Goal: Information Seeking & Learning: Learn about a topic

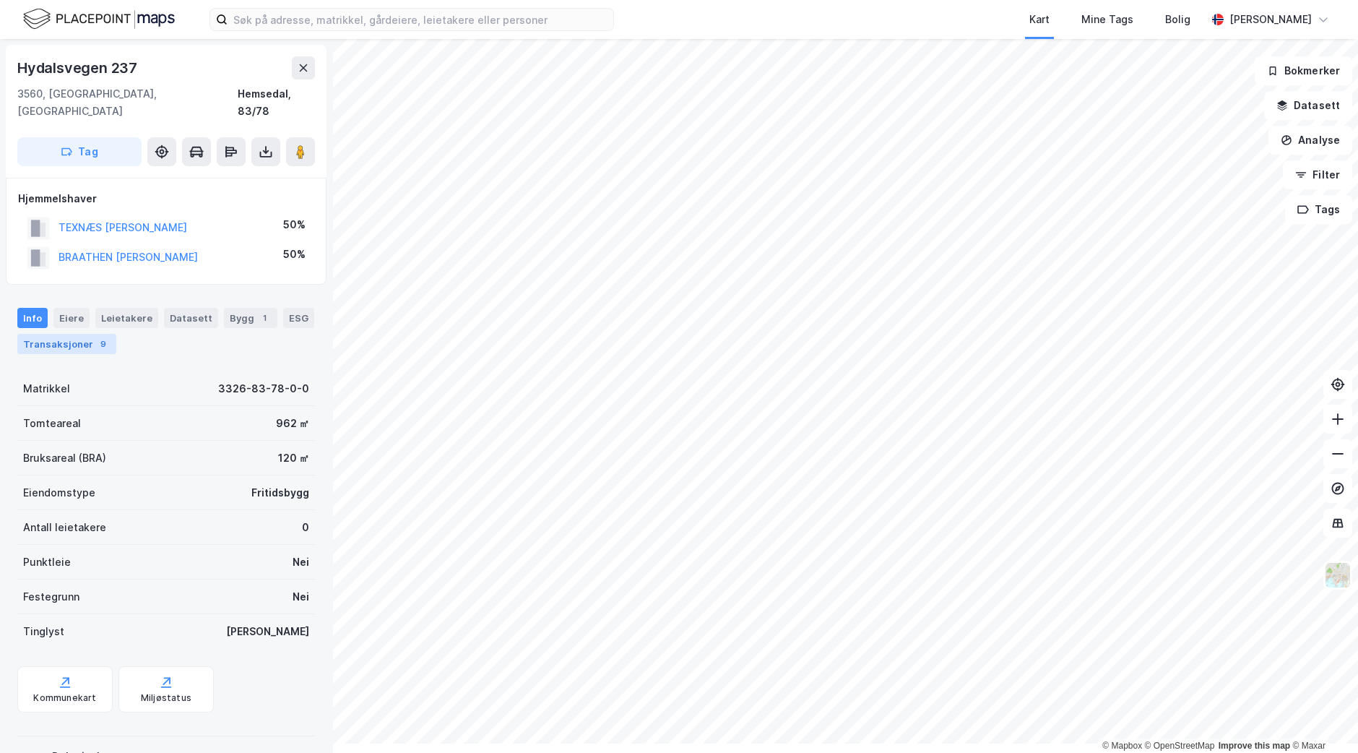
click at [76, 354] on div "Transaksjoner 9" at bounding box center [66, 344] width 99 height 20
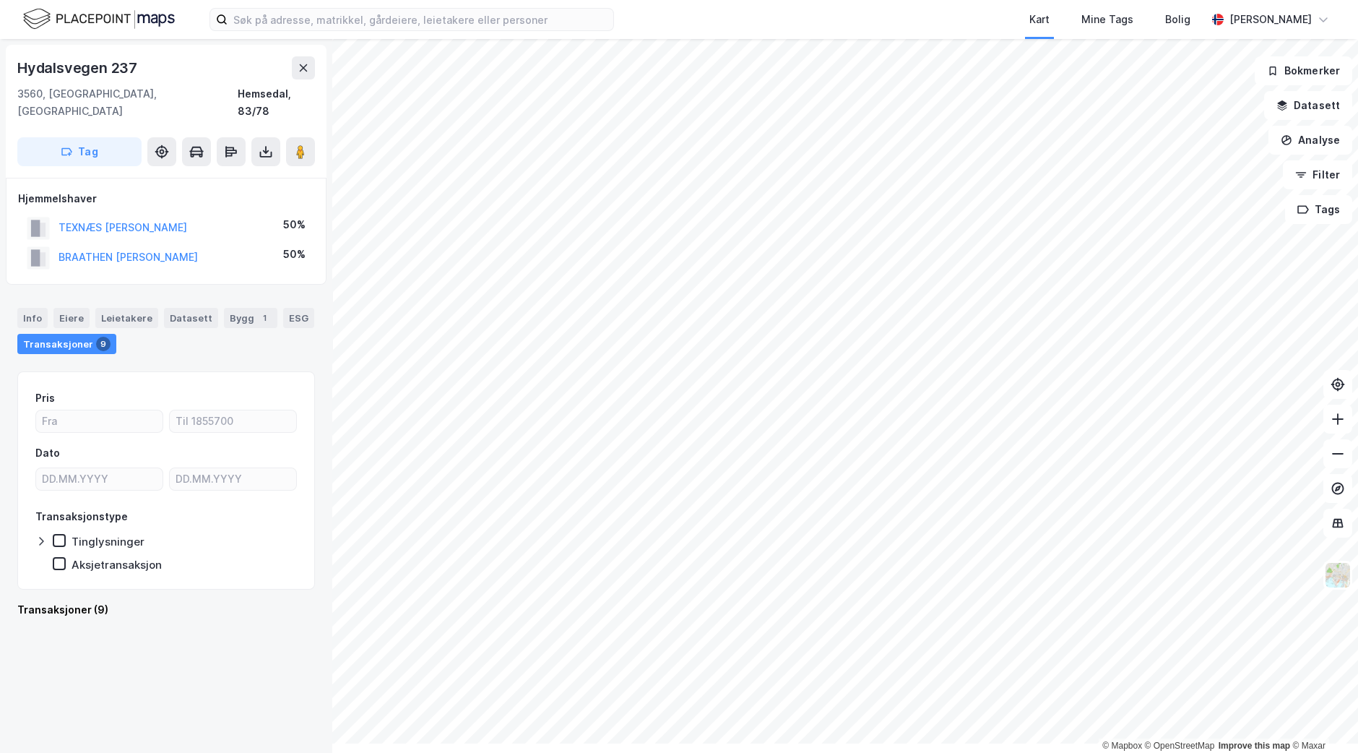
scroll to position [4, 0]
click at [0, 0] on button "BRAATHEN [PERSON_NAME]" at bounding box center [0, 0] width 0 height 0
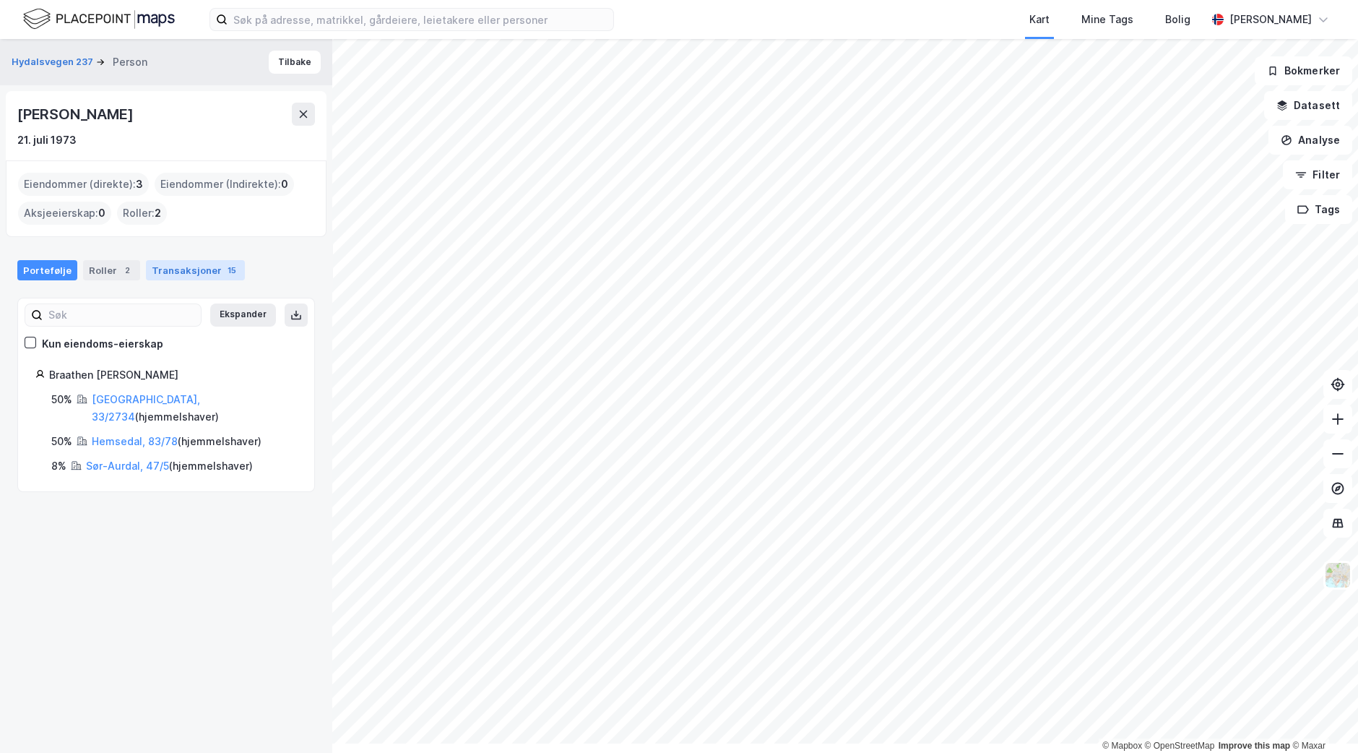
click at [224, 280] on div "Transaksjoner 15" at bounding box center [195, 270] width 99 height 20
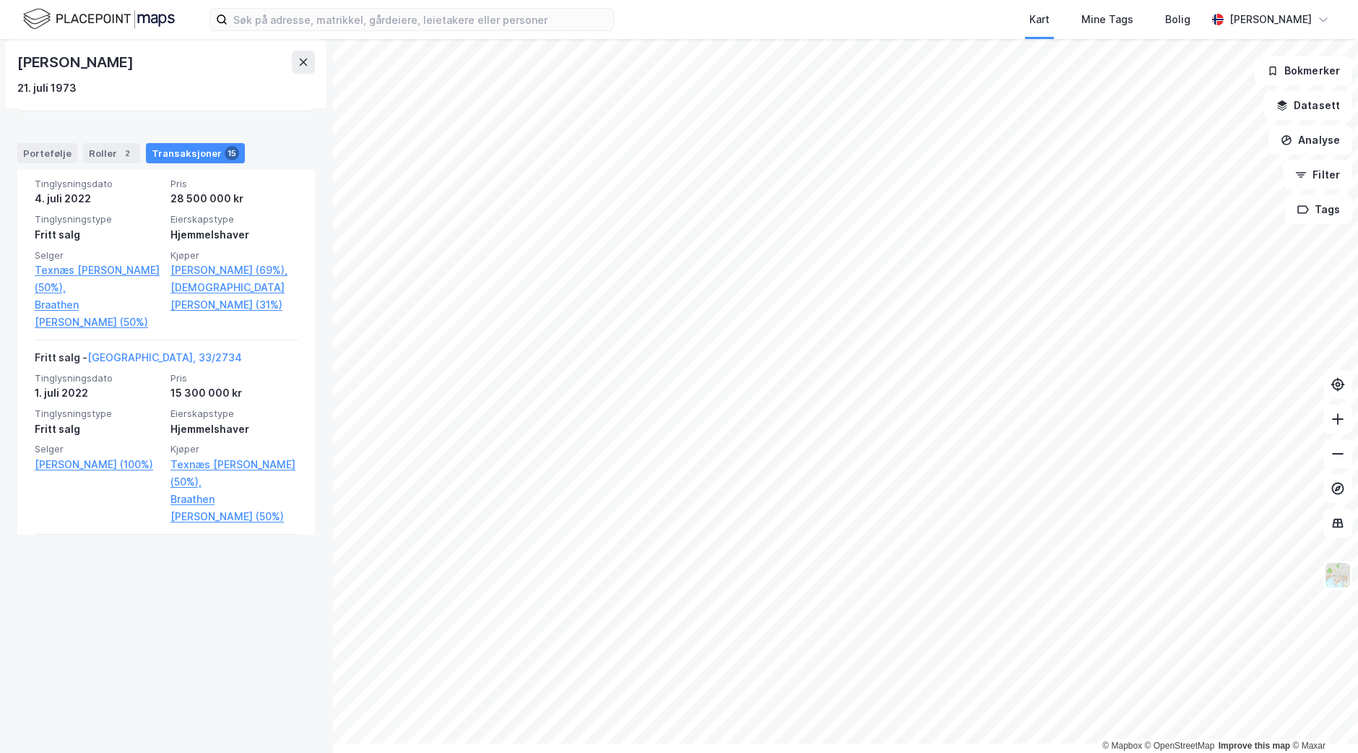
scroll to position [385, 0]
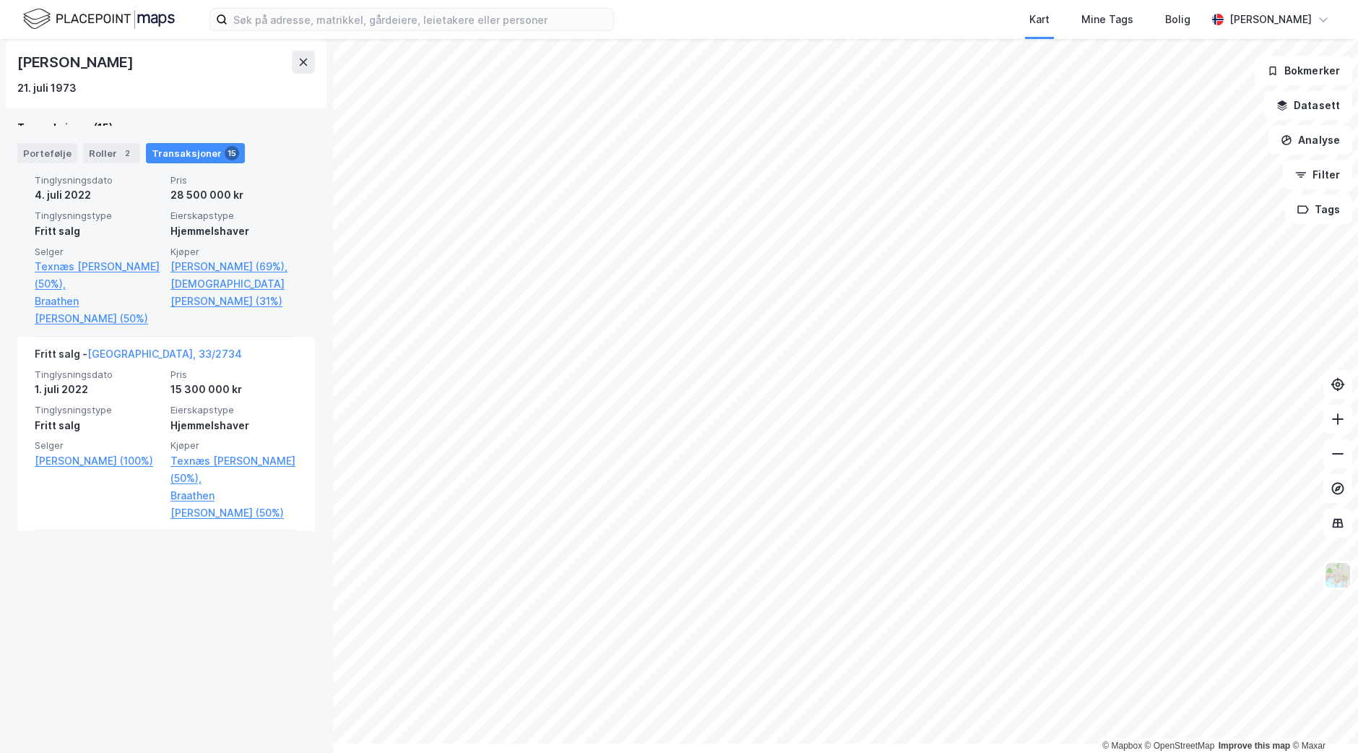
click at [154, 165] on link "[GEOGRAPHIC_DATA], 33/1398/0/1" at bounding box center [172, 159] width 170 height 12
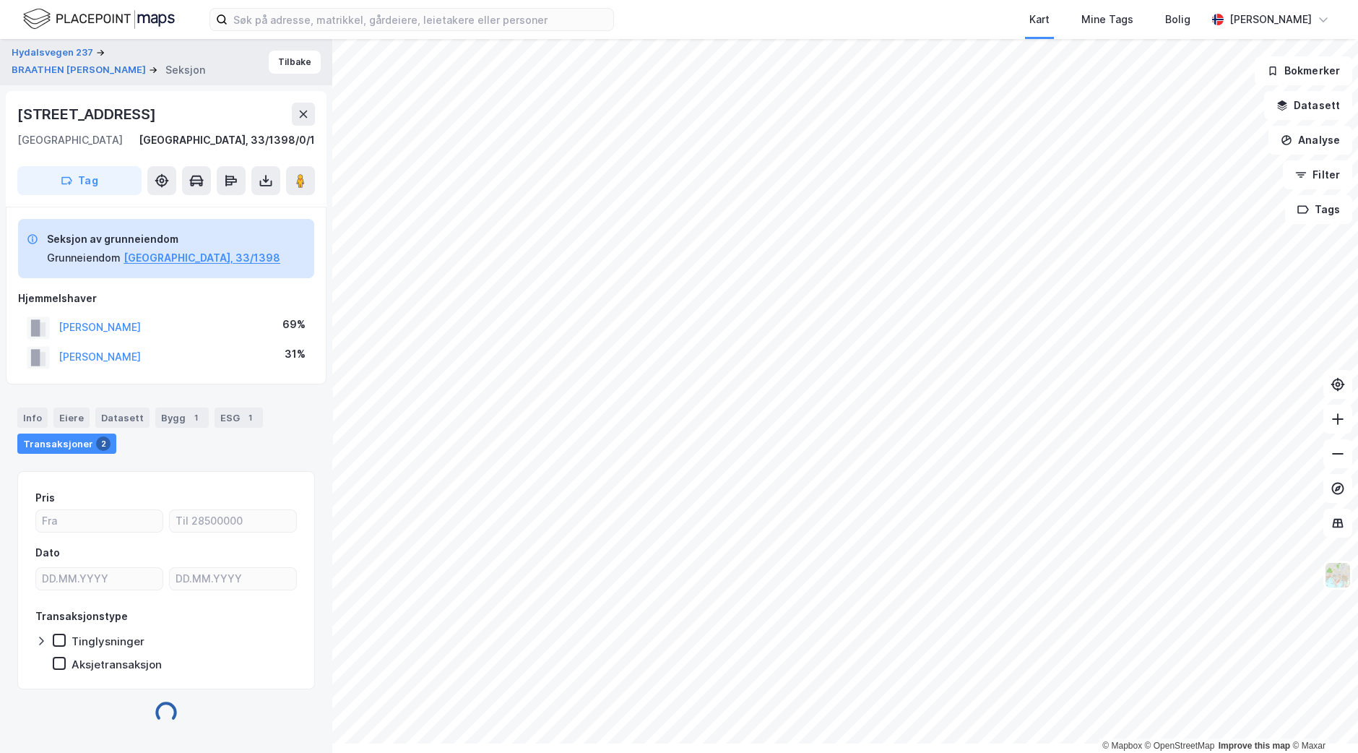
scroll to position [4, 0]
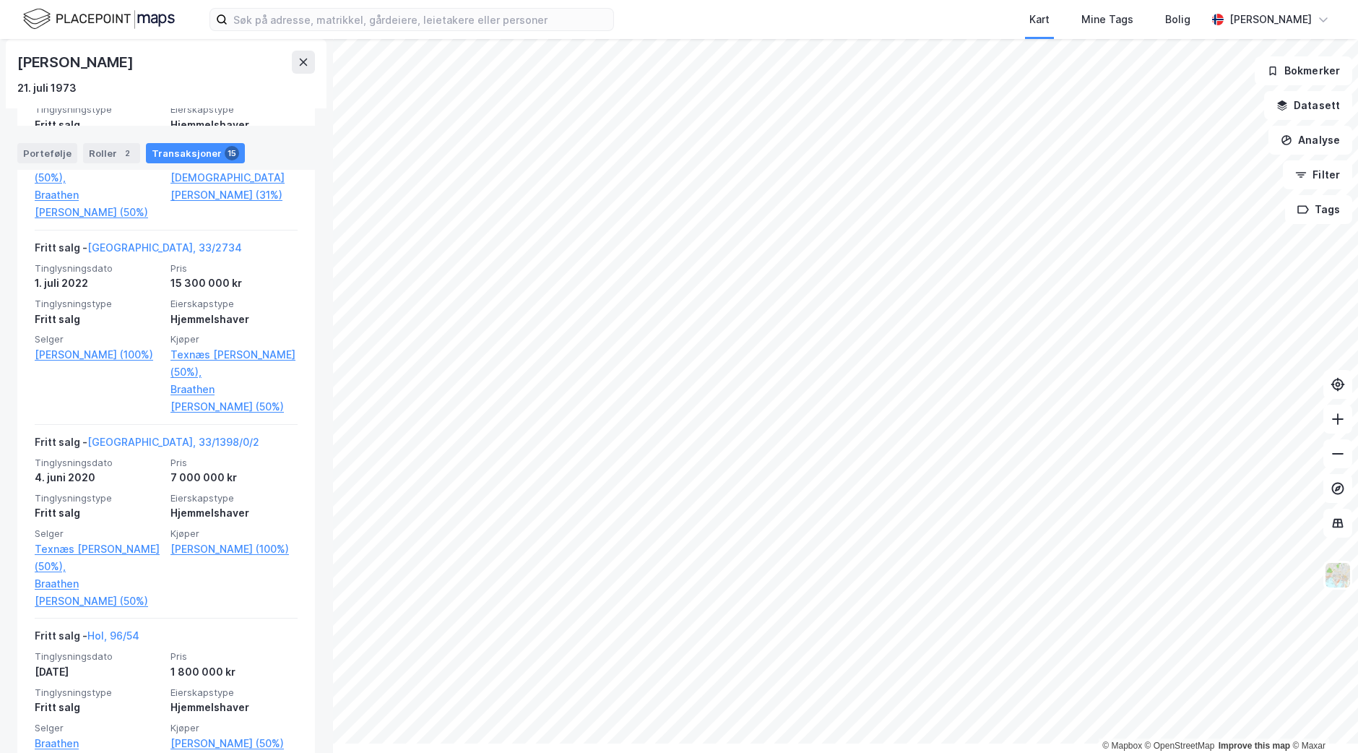
scroll to position [512, 0]
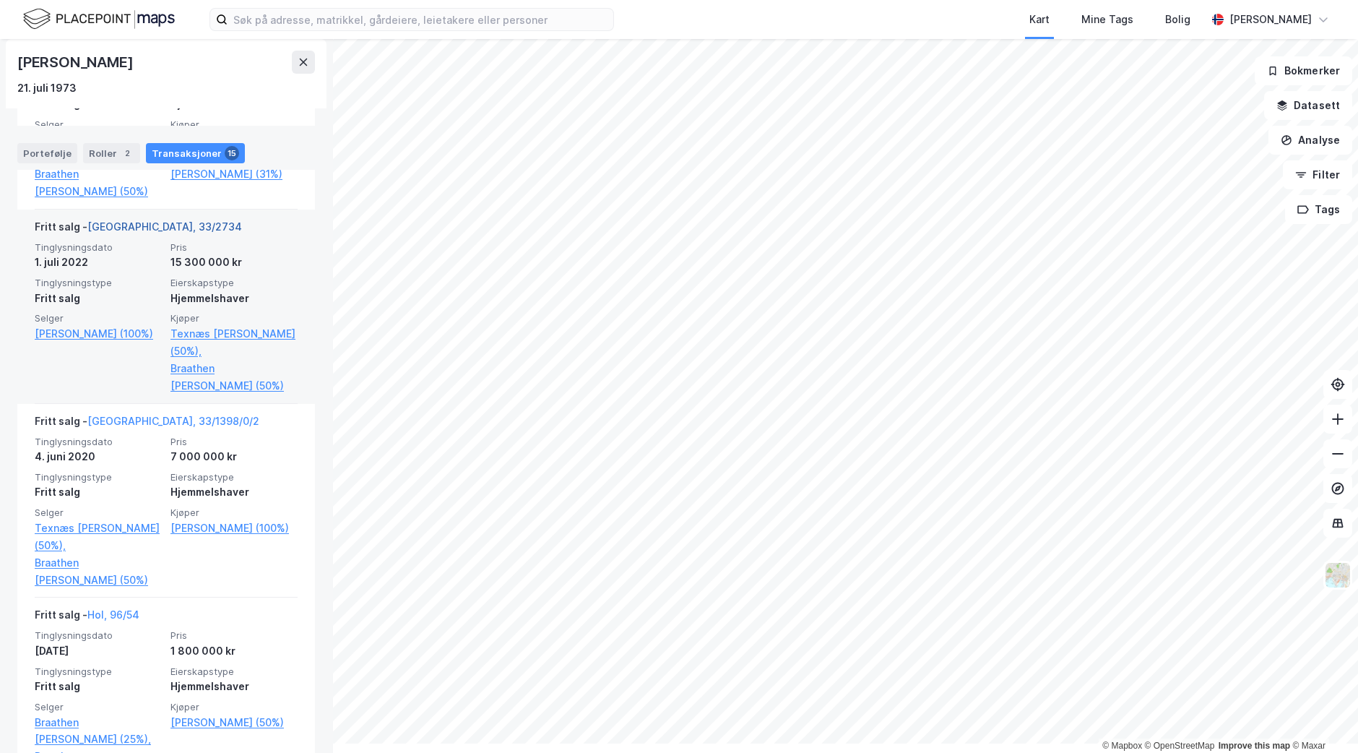
click at [136, 233] on link "[GEOGRAPHIC_DATA], 33/2734" at bounding box center [164, 226] width 155 height 12
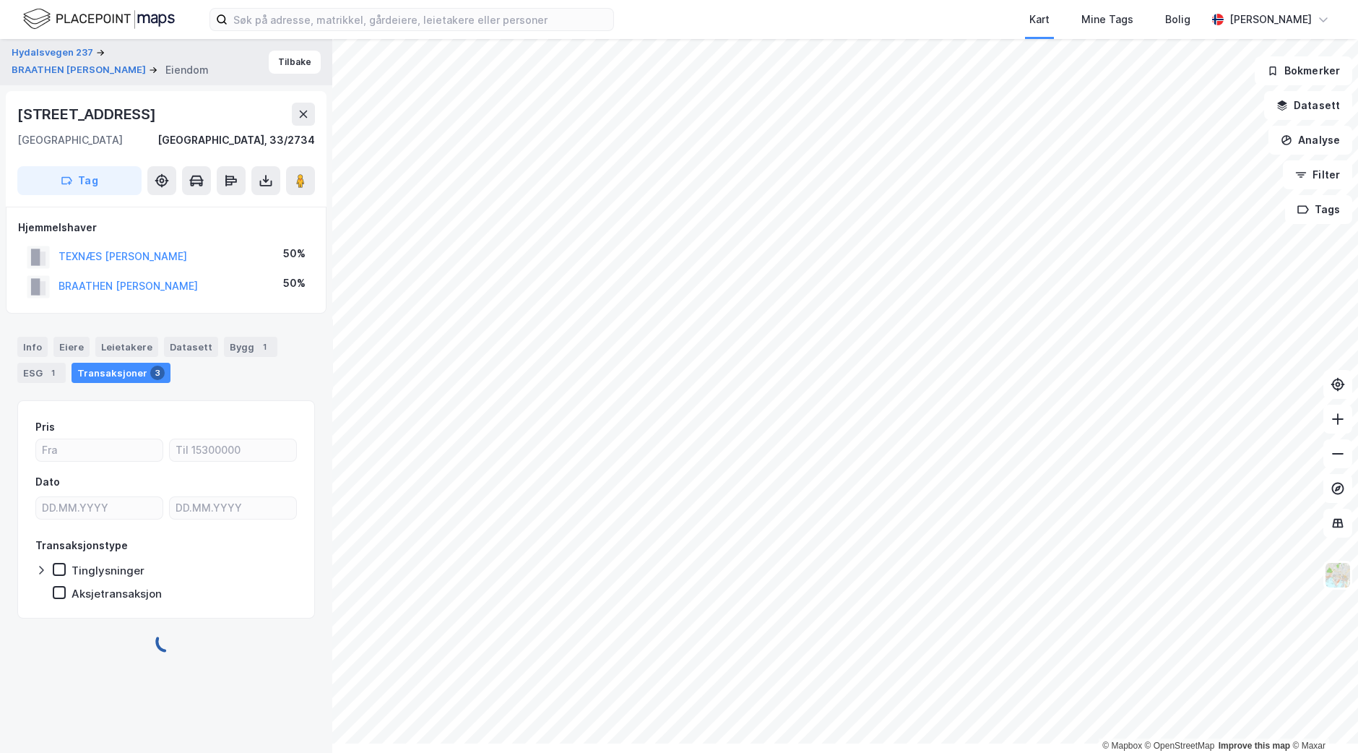
scroll to position [4, 0]
click at [0, 0] on button "BRAATHEN [PERSON_NAME]" at bounding box center [0, 0] width 0 height 0
